Goal: Navigation & Orientation: Find specific page/section

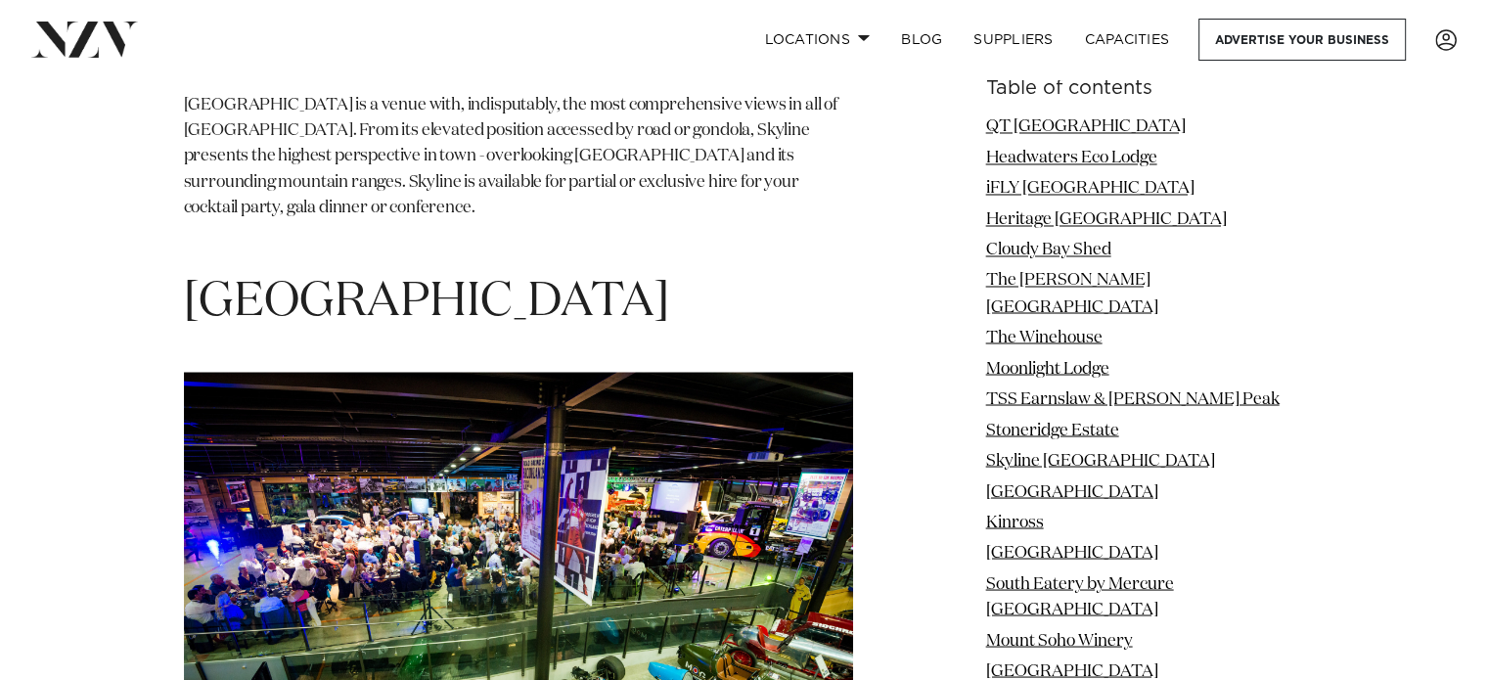
scroll to position [10765, 0]
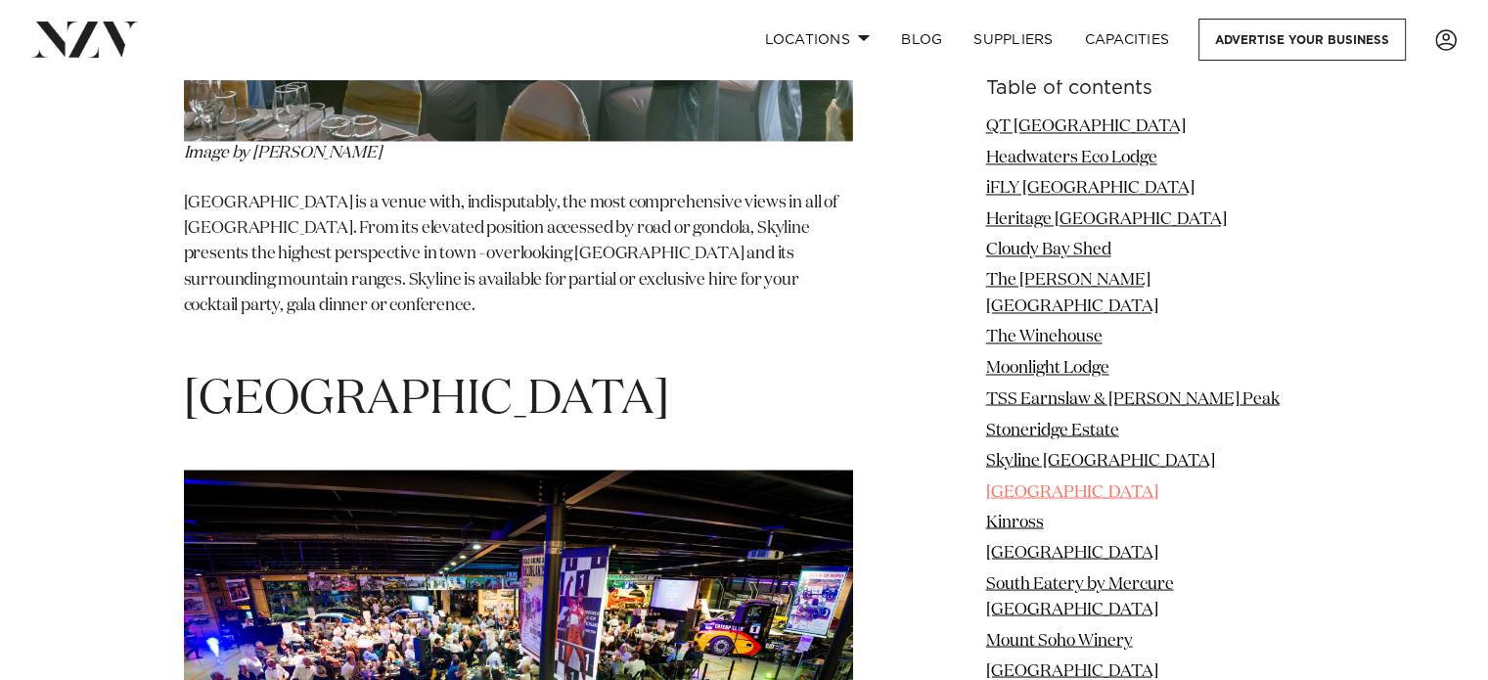
click at [1067, 483] on link "[GEOGRAPHIC_DATA]" at bounding box center [1072, 491] width 172 height 17
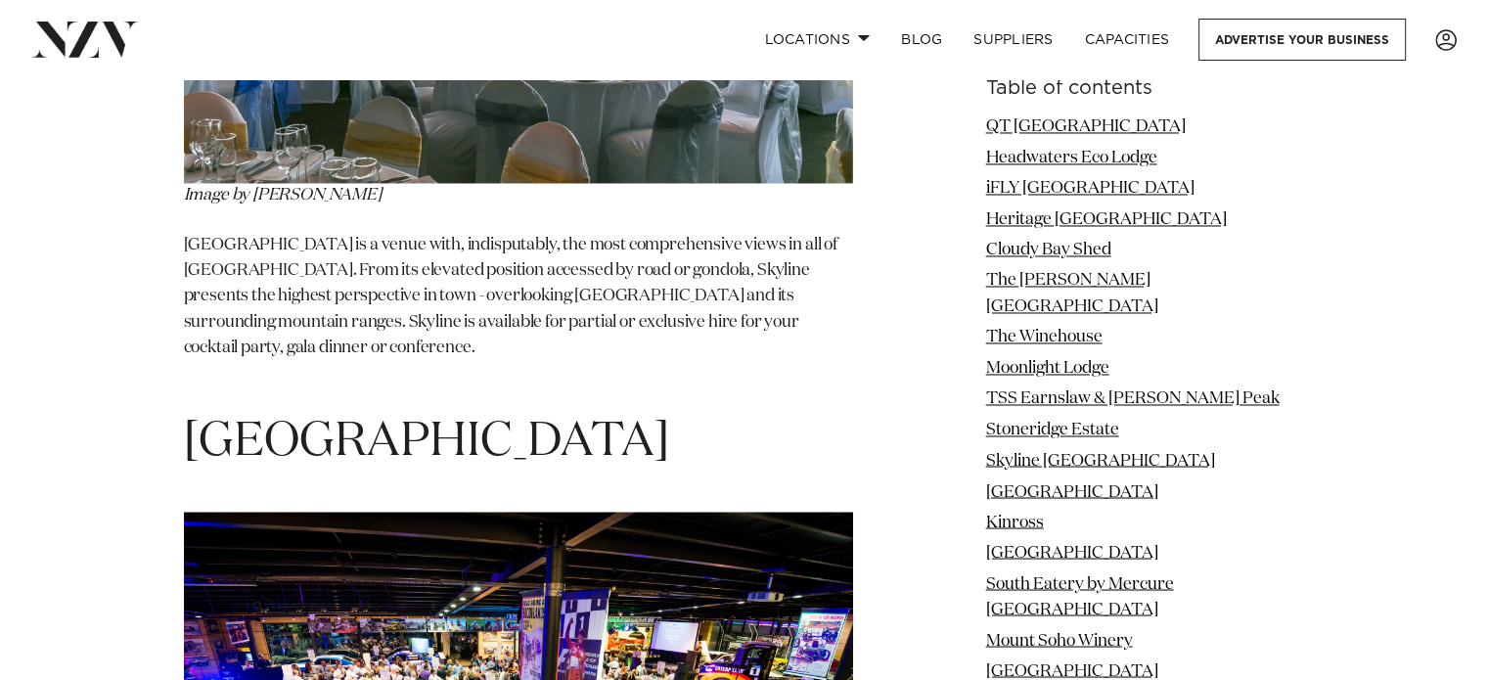
scroll to position [10720, 0]
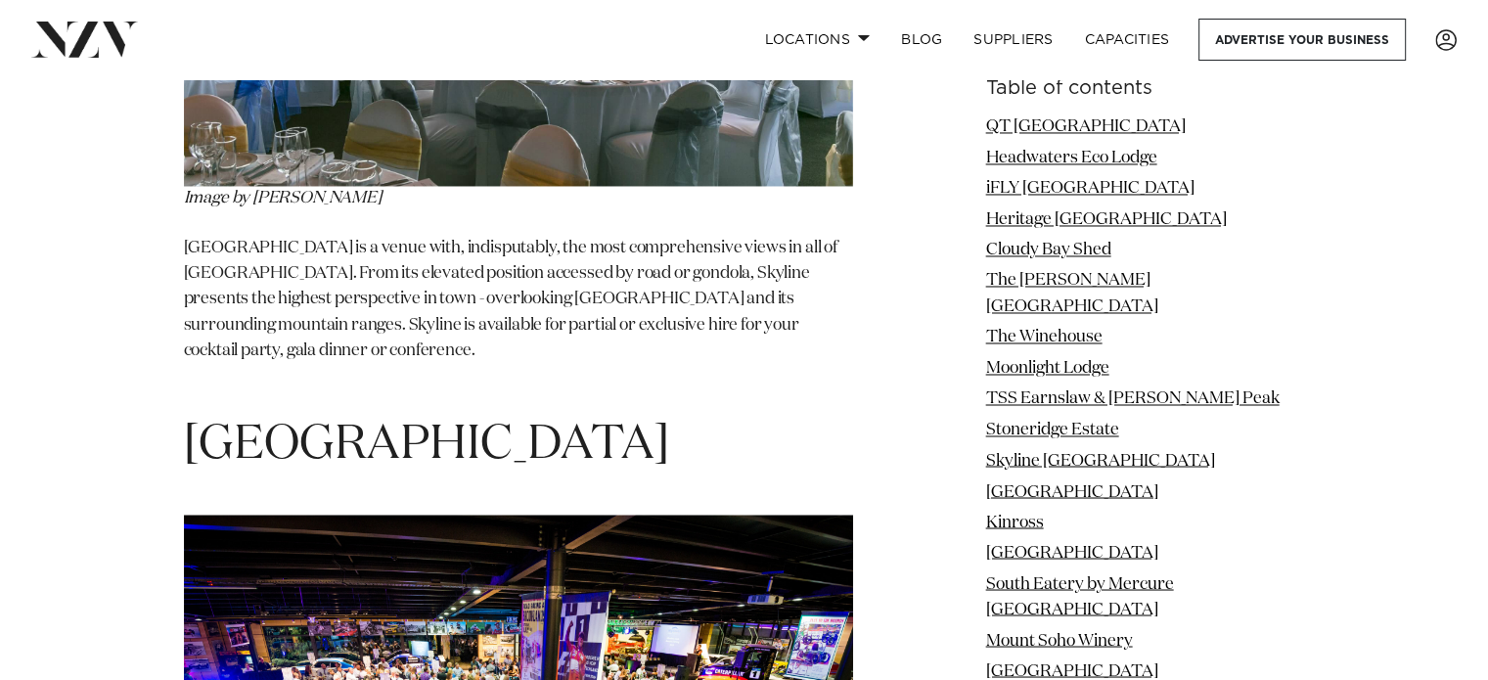
drag, startPoint x: 761, startPoint y: 214, endPoint x: 174, endPoint y: 191, distance: 587.6
copy span "[GEOGRAPHIC_DATA]"
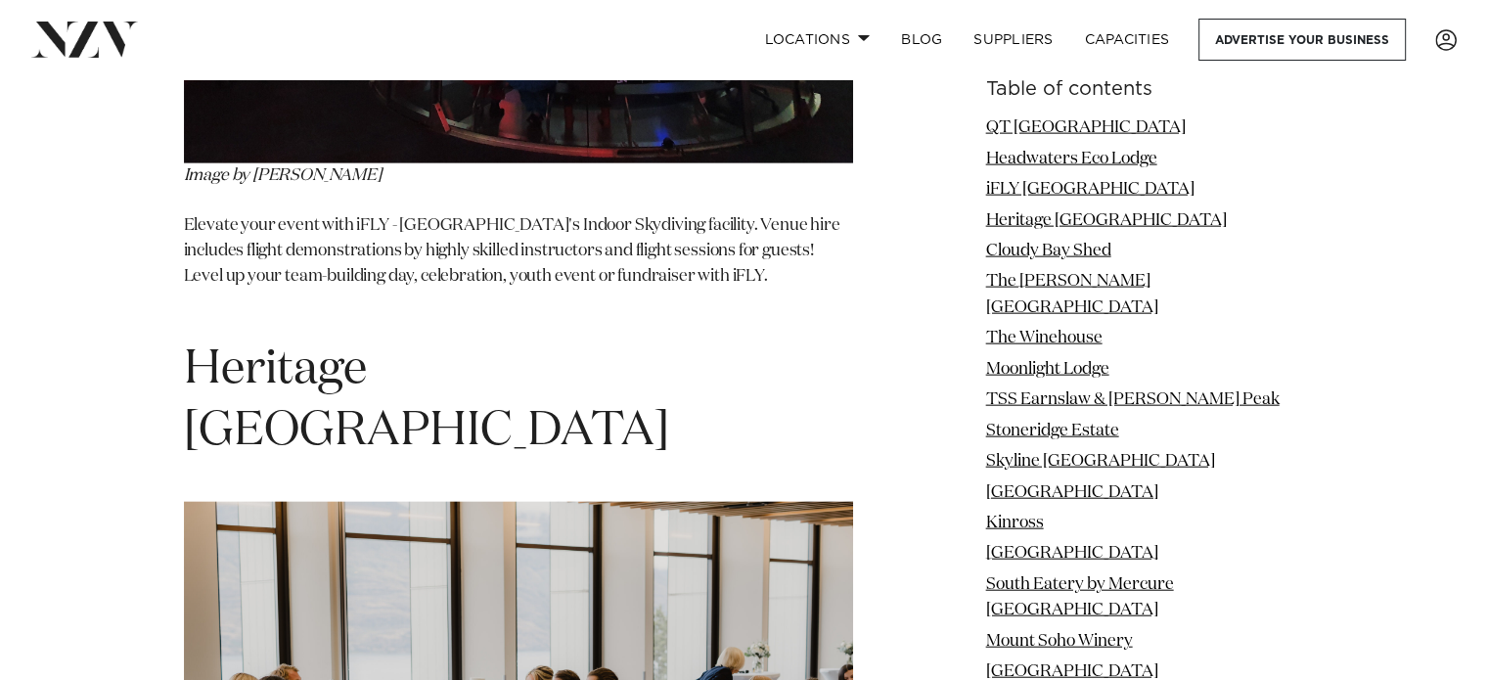
scroll to position [4457, 0]
